Goal: Task Accomplishment & Management: Complete application form

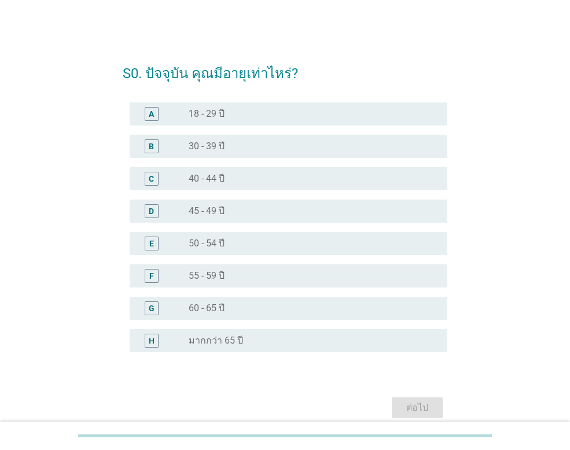
click at [236, 209] on div "radio_button_unchecked 45 - 49 ปี" at bounding box center [309, 211] width 240 height 12
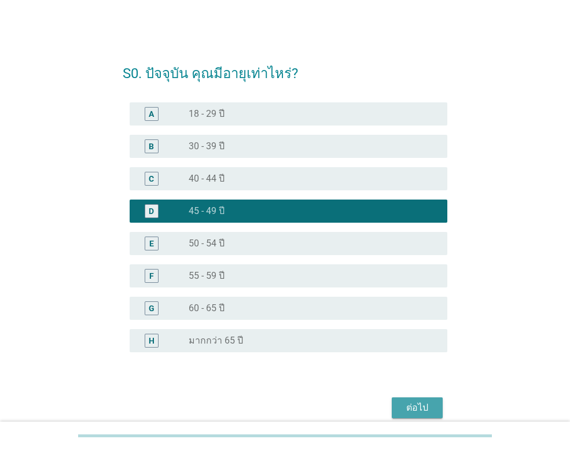
click at [425, 408] on div "ต่อไป" at bounding box center [417, 408] width 32 height 14
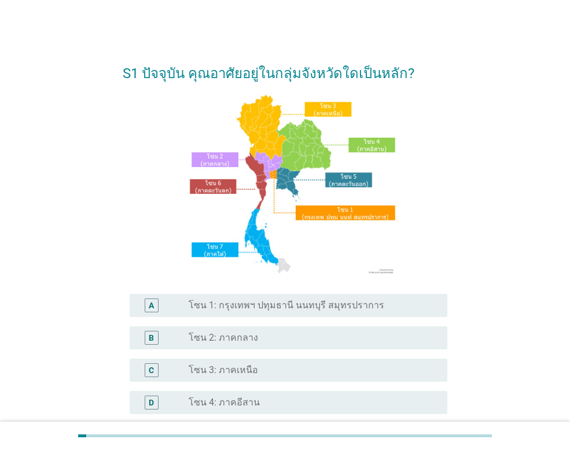
click at [310, 375] on div "radio_button_unchecked โซน 3: ภาคเหนือ" at bounding box center [309, 371] width 240 height 12
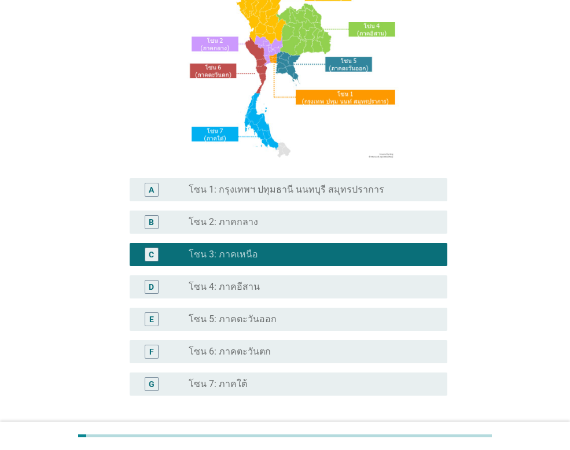
scroll to position [210, 0]
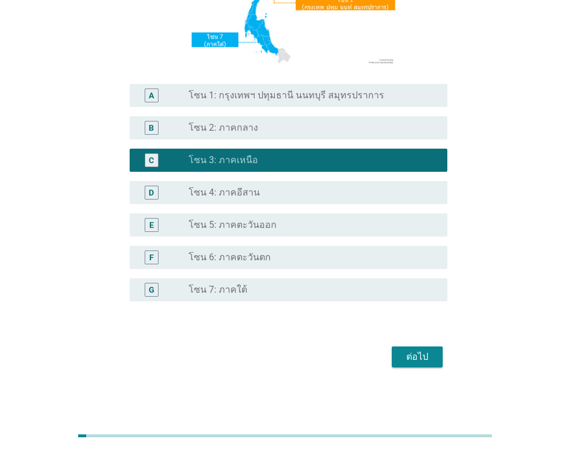
click at [425, 354] on div "ต่อไป" at bounding box center [417, 357] width 32 height 14
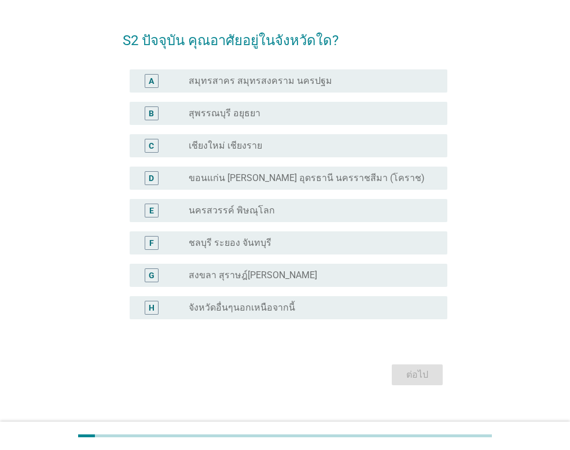
scroll to position [51, 0]
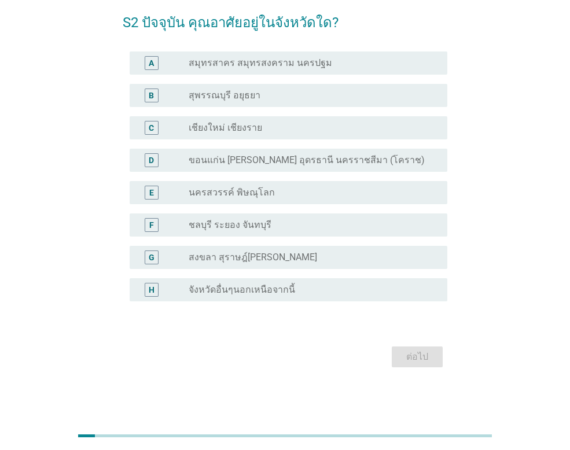
click at [296, 131] on div "radio_button_unchecked เชียงใหม่ เชียงราย" at bounding box center [309, 128] width 240 height 12
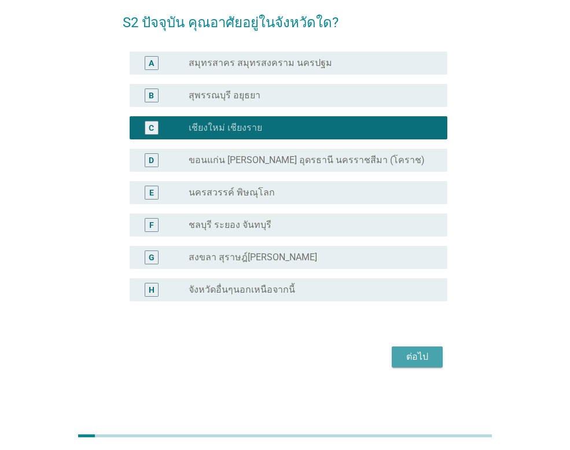
click at [415, 358] on div "ต่อไป" at bounding box center [417, 357] width 32 height 14
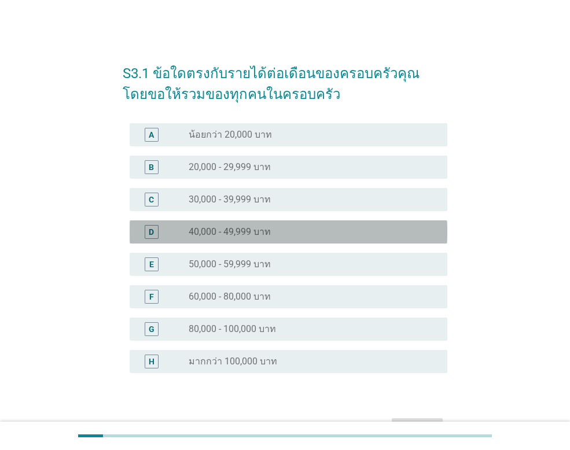
click at [288, 231] on div "radio_button_unchecked 40,000 - 49,999 บาท" at bounding box center [309, 232] width 240 height 12
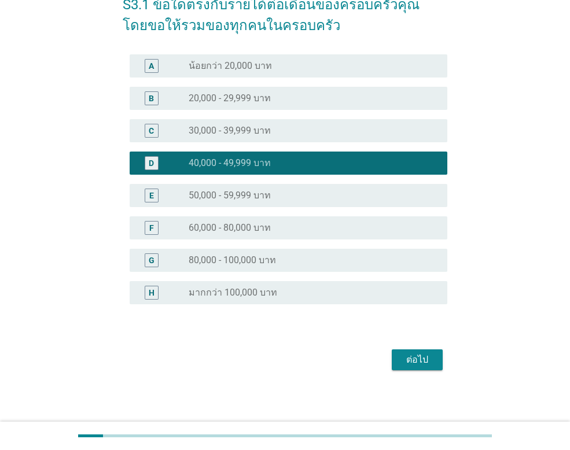
scroll to position [72, 0]
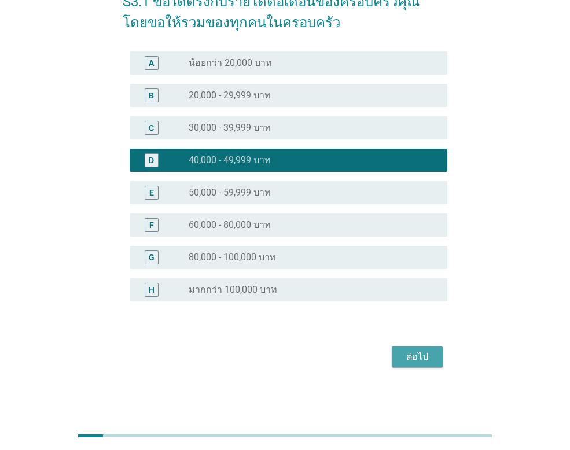
click at [426, 352] on div "ต่อไป" at bounding box center [417, 357] width 32 height 14
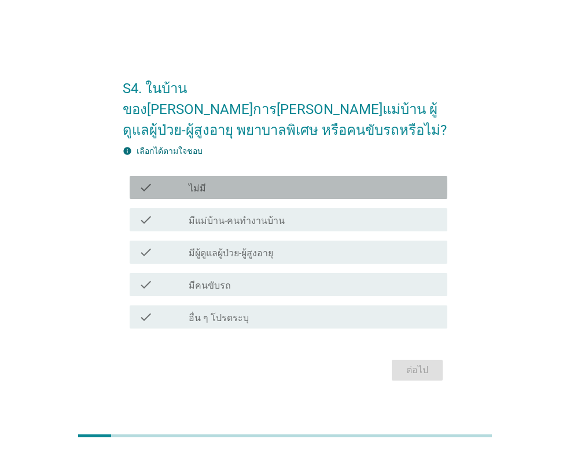
click at [263, 181] on div "check_box_outline_blank ไม่มี" at bounding box center [313, 188] width 249 height 14
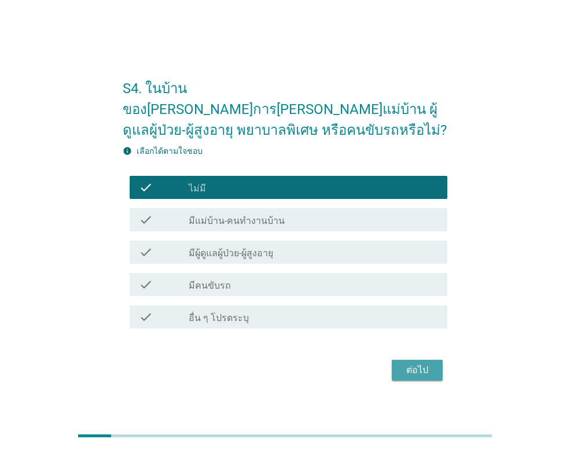
click at [429, 363] on div "ต่อไป" at bounding box center [417, 370] width 32 height 14
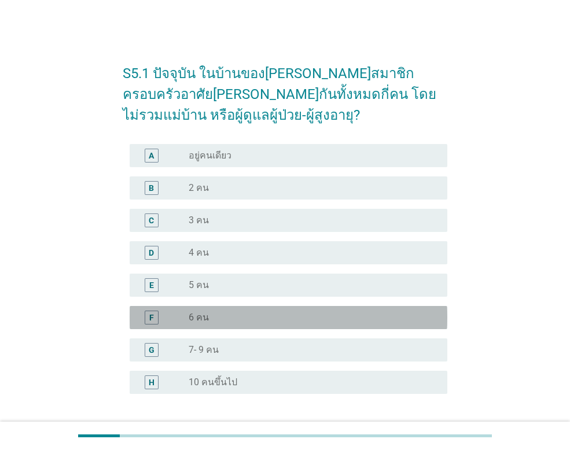
click at [249, 311] on div "radio_button_unchecked 6 คน" at bounding box center [313, 318] width 249 height 14
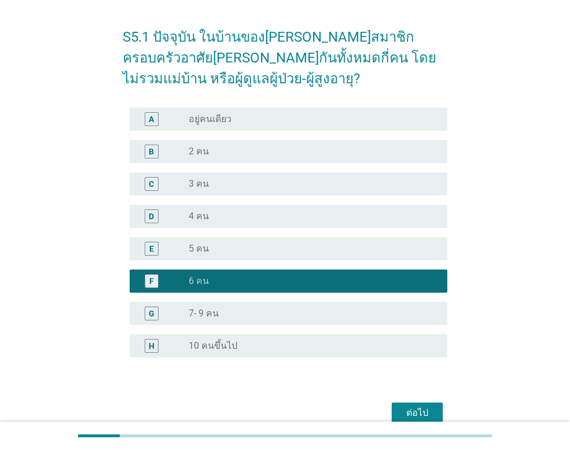
scroll to position [93, 0]
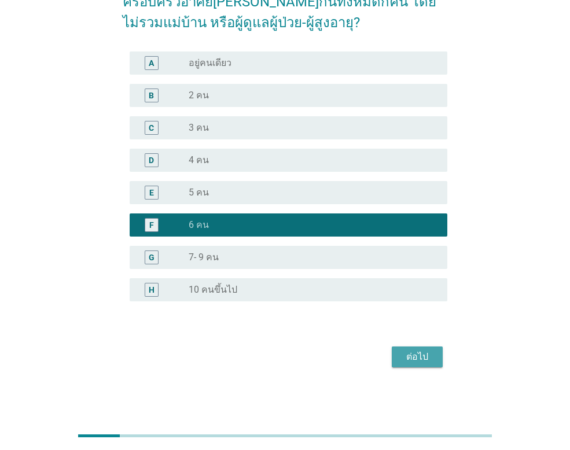
click at [432, 358] on div "ต่อไป" at bounding box center [417, 357] width 32 height 14
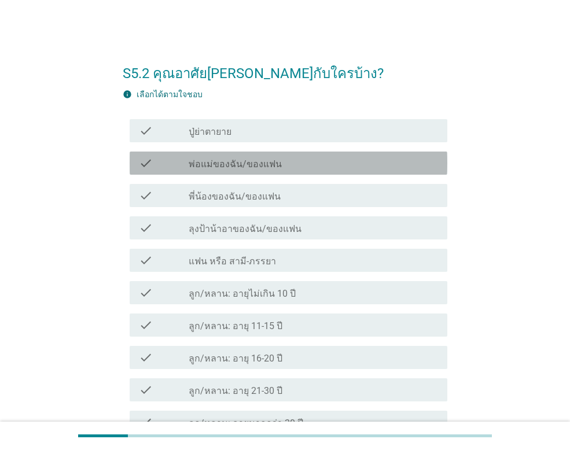
click at [281, 154] on div "check check_box_outline_blank พ่อแม่ของฉัน/ของแฟน" at bounding box center [289, 163] width 318 height 23
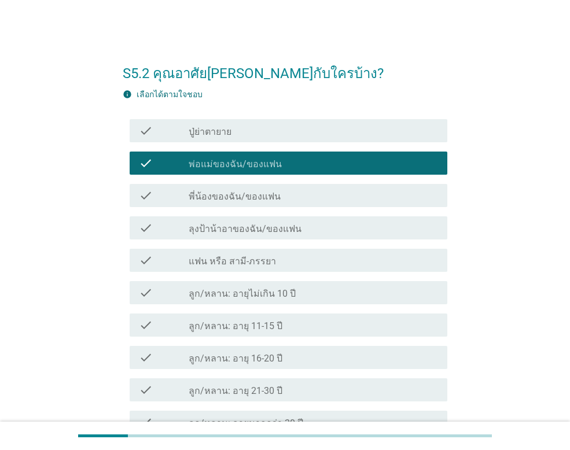
click at [292, 296] on div "check_box_outline_blank ลูก/หลาน: อายุไม่เกิน 10 ปี" at bounding box center [313, 293] width 249 height 14
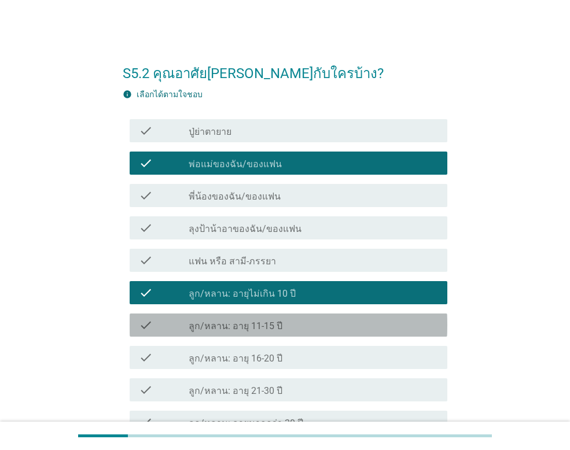
click at [289, 321] on div "check_box_outline_blank ลูก/หลาน: อายุ 11-15 ปี" at bounding box center [313, 325] width 249 height 14
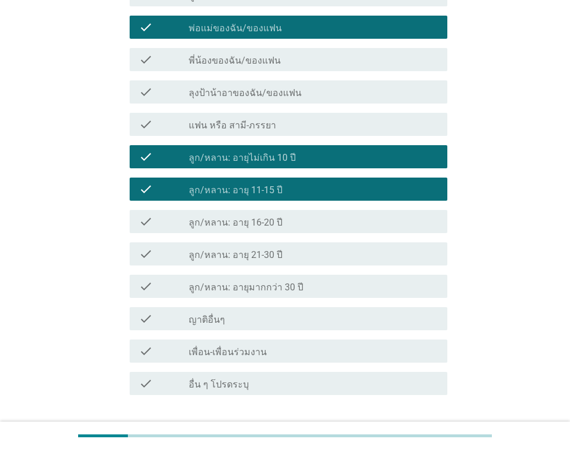
scroll to position [116, 0]
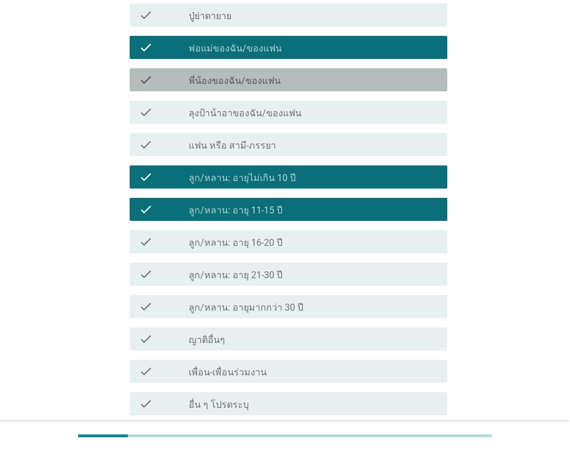
click at [275, 87] on div "check check_box_outline_blank พี่น้องของฉัน/ของแฟน" at bounding box center [289, 79] width 318 height 23
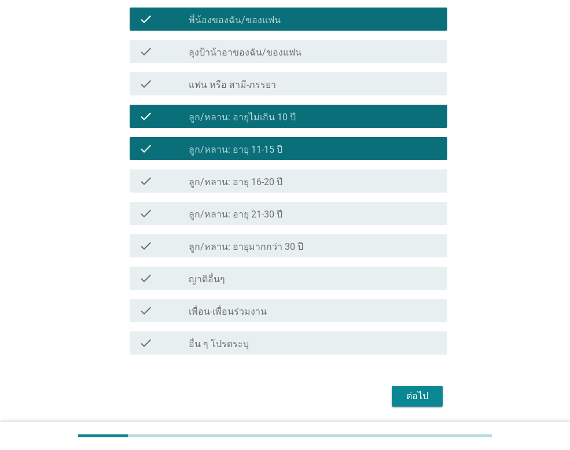
scroll to position [216, 0]
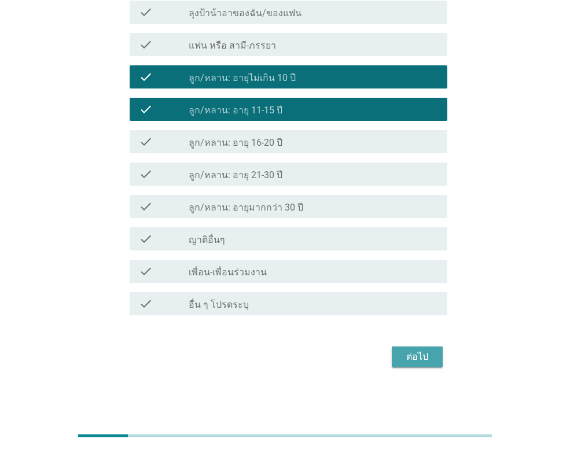
click at [416, 354] on div "ต่อไป" at bounding box center [417, 357] width 32 height 14
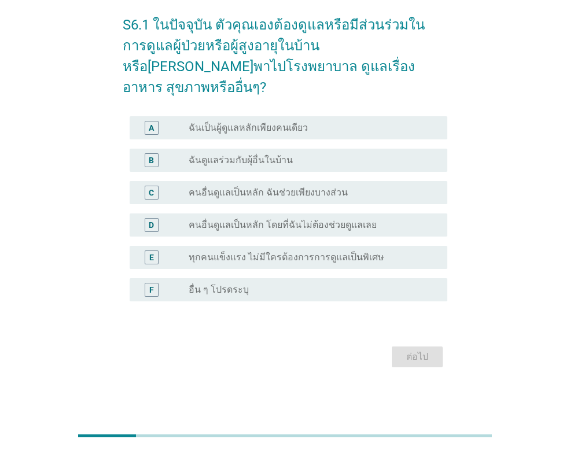
scroll to position [0, 0]
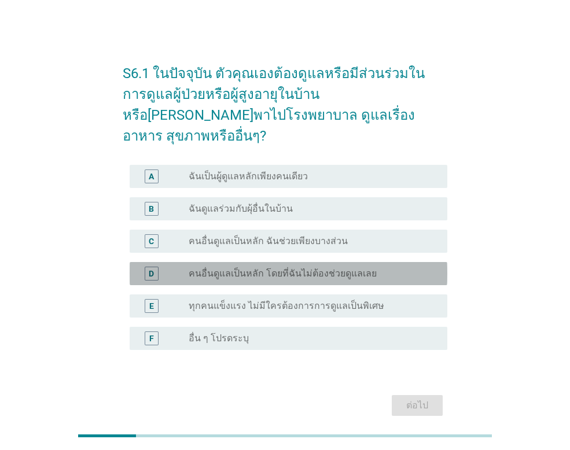
drag, startPoint x: 300, startPoint y: 253, endPoint x: 299, endPoint y: 227, distance: 25.5
click at [302, 268] on label "คนอื่นดูแลเป็นหลัก โดยที่ฉันไม่ต้องช่วยดูแลเลย" at bounding box center [283, 274] width 188 height 12
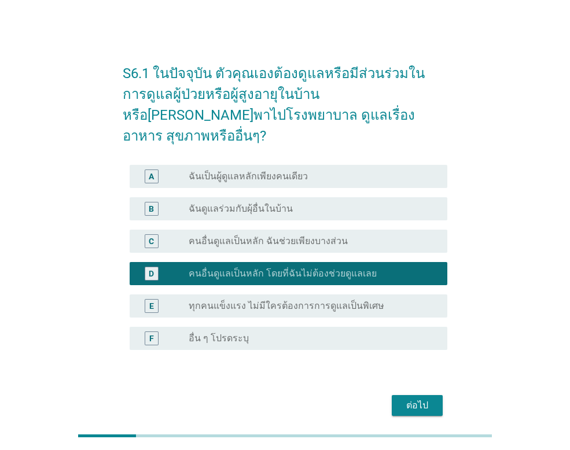
click at [294, 225] on div "C radio_button_unchecked คนอื่นดูแลเป็นหลัก ฉันช่วยเพียงบางส่วน" at bounding box center [285, 241] width 325 height 32
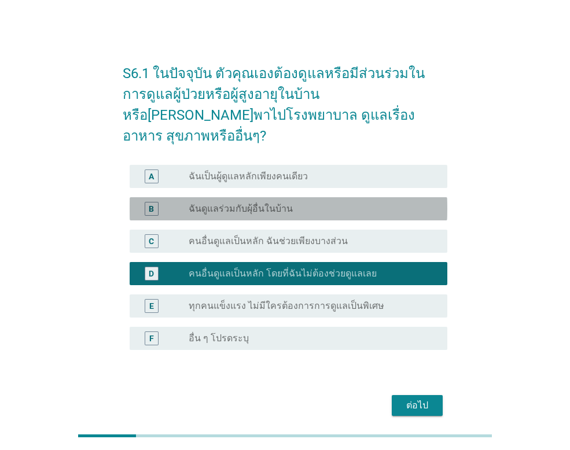
click at [293, 203] on div "radio_button_unchecked ฉันดูแลร่วมกับผุ้อื่นในบ้าน" at bounding box center [309, 209] width 240 height 12
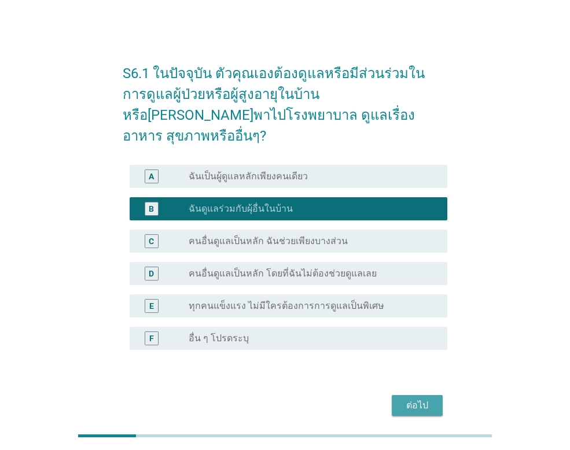
click at [433, 399] on div "ต่อไป" at bounding box center [417, 406] width 32 height 14
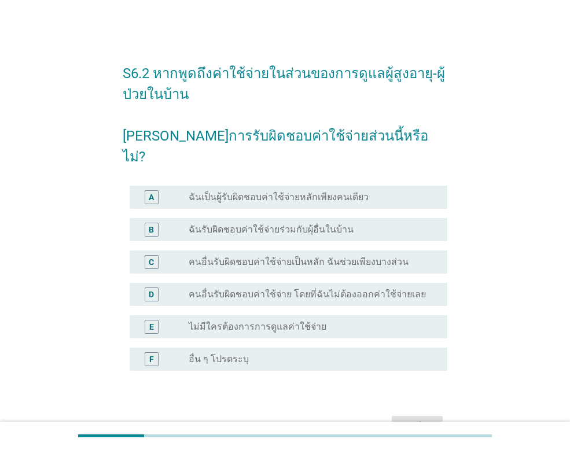
click at [287, 224] on div "B radio_button_unchecked ฉันรับผิดชอบค่าใช้จ่ายร่วมกับผุ้อื่นในบ้าน" at bounding box center [285, 230] width 325 height 32
click at [291, 256] on label "คนอื่นรับผิดชอบค่าใช้จ่ายเป็นหลัก ฉันช่วยเพียงบางส่วน" at bounding box center [299, 262] width 220 height 12
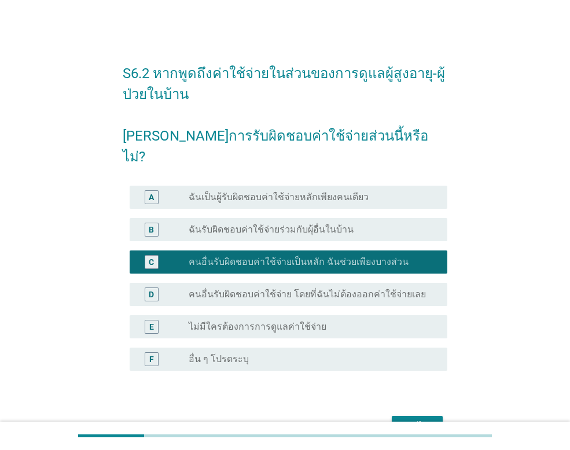
click at [421, 420] on div "ต่อไป" at bounding box center [417, 427] width 32 height 14
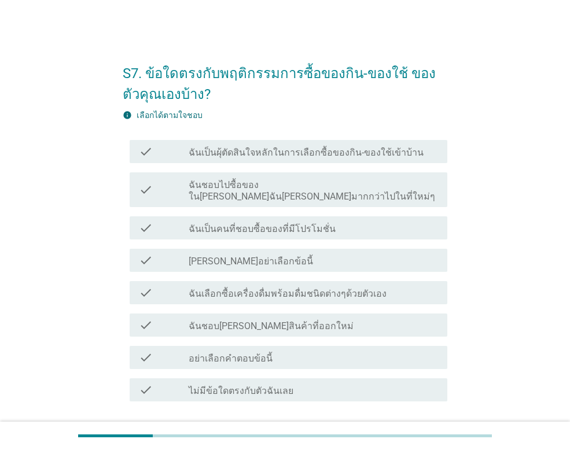
click at [304, 318] on div "check_box_outline_blank ฉันชอบ[PERSON_NAME]สินค้าที่ออกใหม่" at bounding box center [313, 325] width 249 height 14
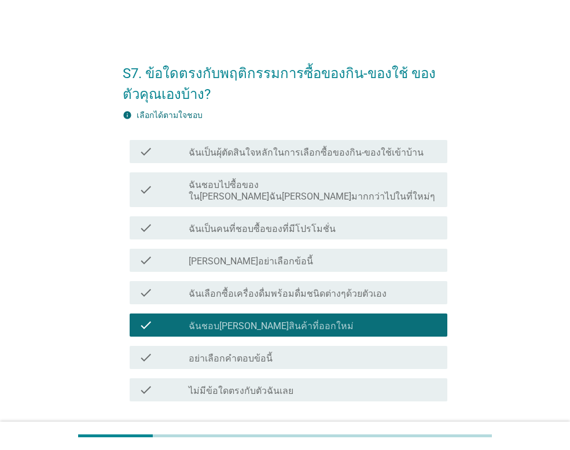
click at [272, 257] on div "check check_box_outline_blank [PERSON_NAME]อย่าเลือกข้อนี้" at bounding box center [289, 260] width 318 height 23
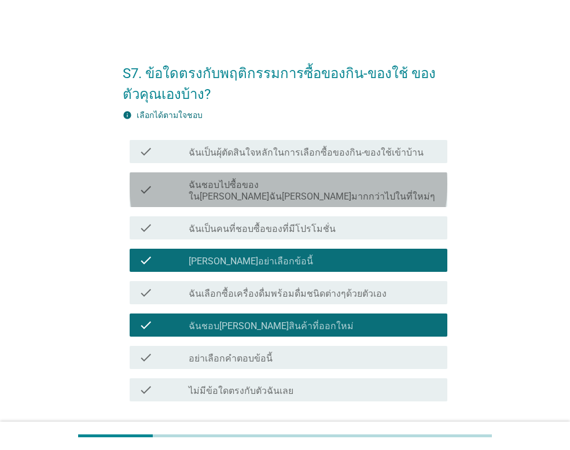
click at [265, 180] on label "ฉันชอบไปซื้อของใน[PERSON_NAME]ฉัน[PERSON_NAME]มากกว่าไปในที่ใหม่ๆ" at bounding box center [313, 190] width 249 height 23
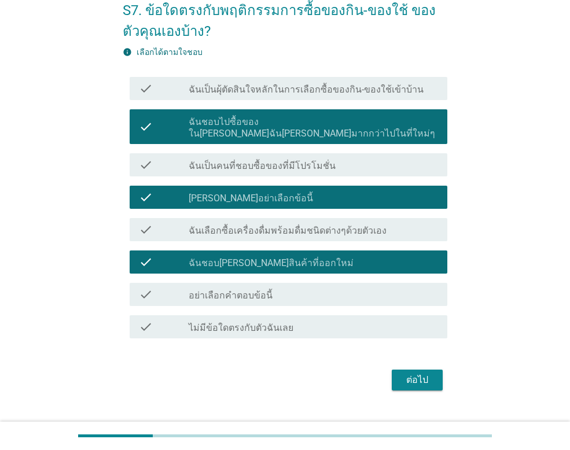
scroll to position [75, 0]
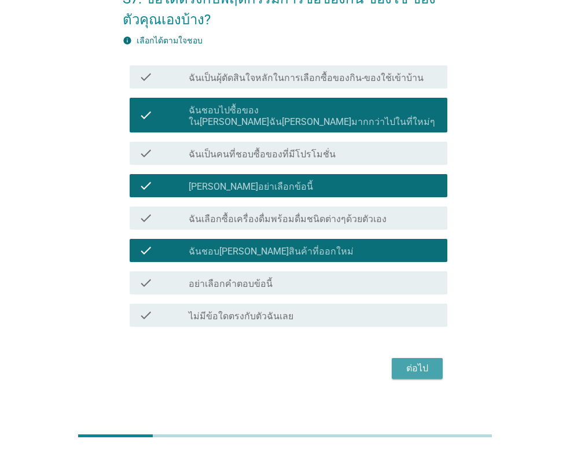
click at [420, 362] on div "ต่อไป" at bounding box center [417, 369] width 32 height 14
